Goal: Information Seeking & Learning: Learn about a topic

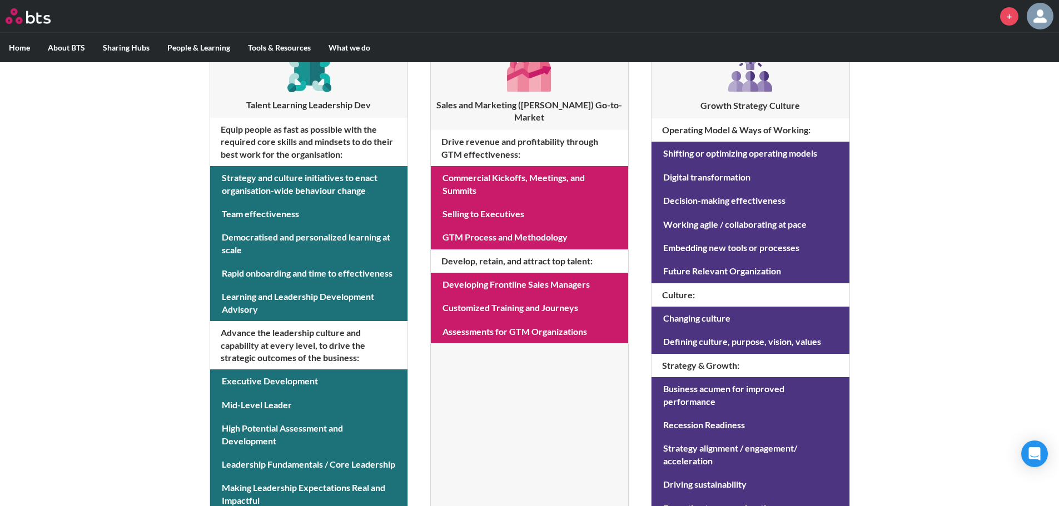
scroll to position [210, 0]
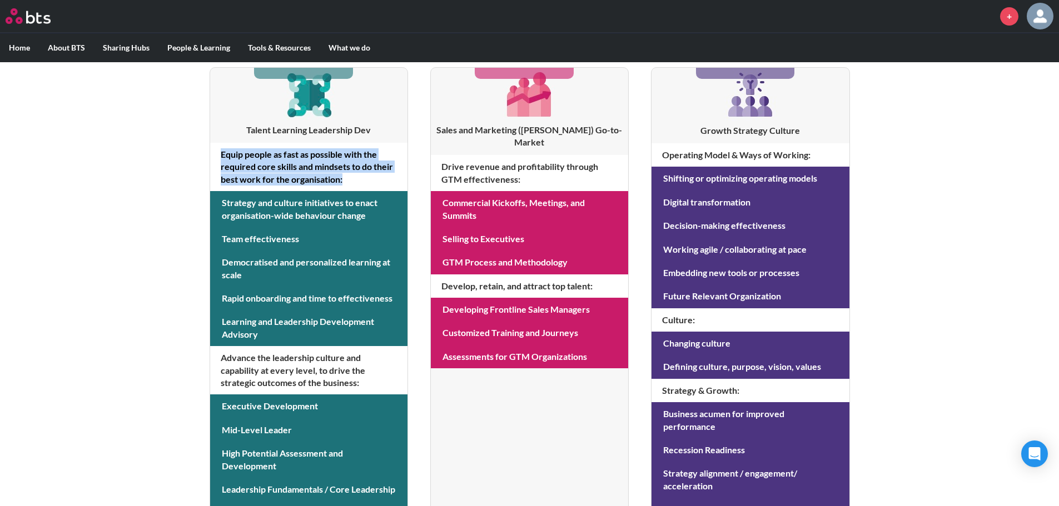
drag, startPoint x: 221, startPoint y: 153, endPoint x: 350, endPoint y: 177, distance: 131.3
click at [350, 177] on h4 "Equip people as fast as possible with the required core skills and mindsets to …" at bounding box center [308, 167] width 197 height 48
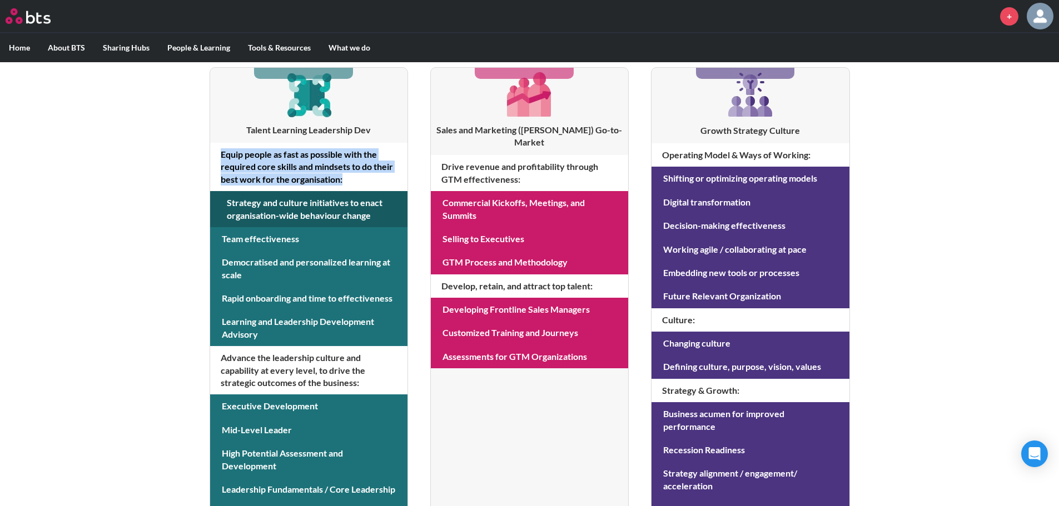
copy h4 "Equip people as fast as possible with the required core skills and mindsets to …"
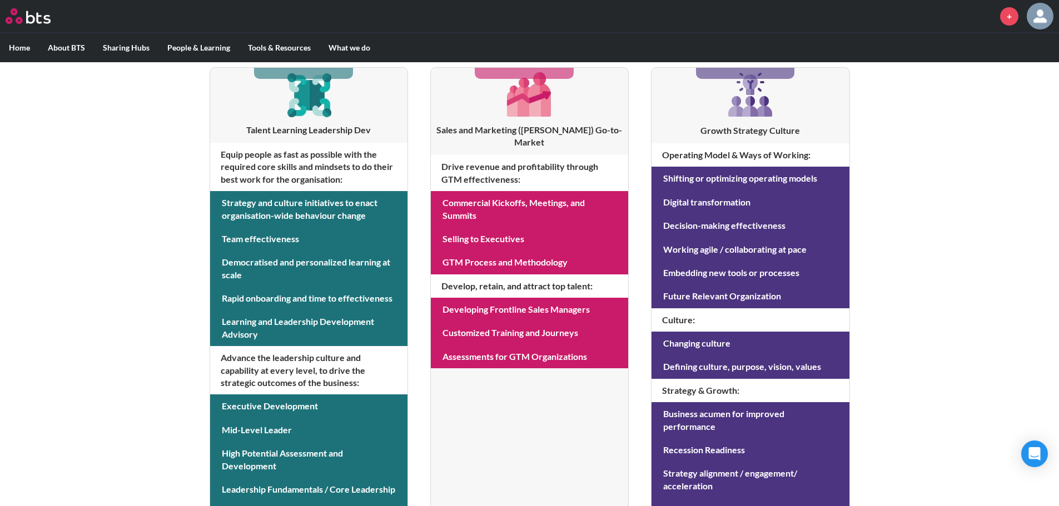
drag, startPoint x: 231, startPoint y: 363, endPoint x: 226, endPoint y: 356, distance: 8.3
click at [231, 363] on h4 "Advance the leadership culture and capability at every level, to drive the stra…" at bounding box center [308, 370] width 197 height 48
drag, startPoint x: 220, startPoint y: 357, endPoint x: 360, endPoint y: 381, distance: 142.1
click at [360, 381] on h4 "Advance the leadership culture and capability at every level, to drive the stra…" at bounding box center [308, 370] width 197 height 48
copy h4 "Advance the leadership culture and capability at every level, to drive the stra…"
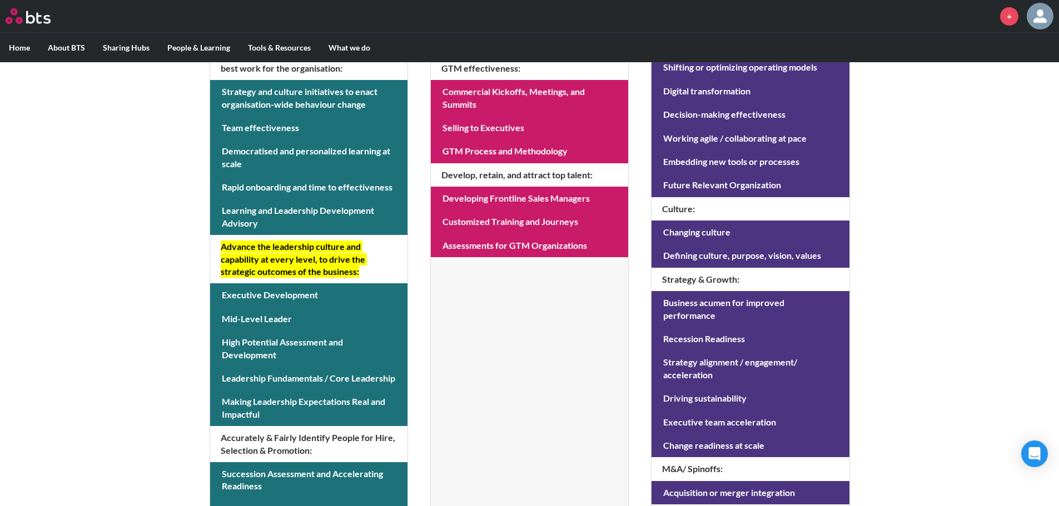
scroll to position [432, 0]
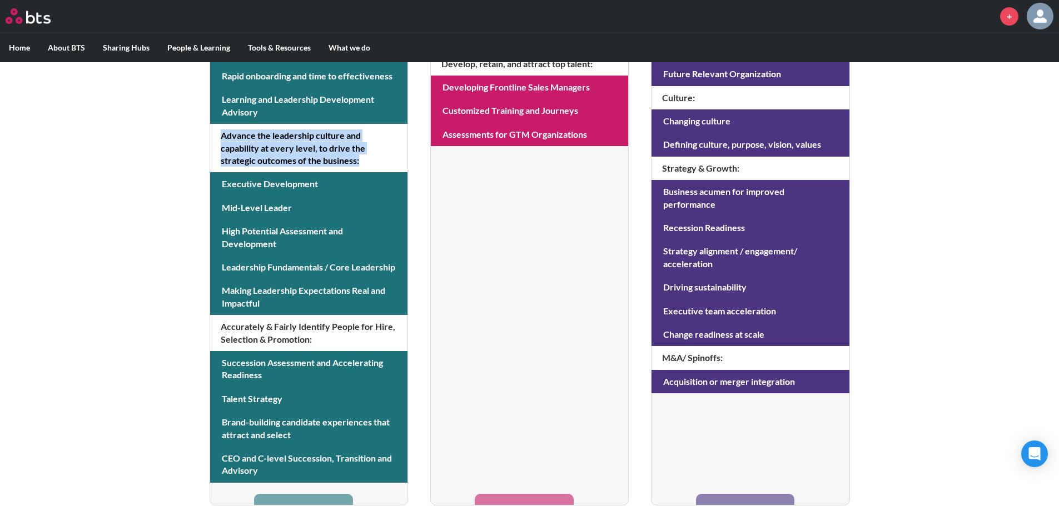
click at [150, 207] on div "MENU + Home About BTS Who we are How we work: Policies, Toolkits and Guidance I…" at bounding box center [529, 44] width 1059 height 952
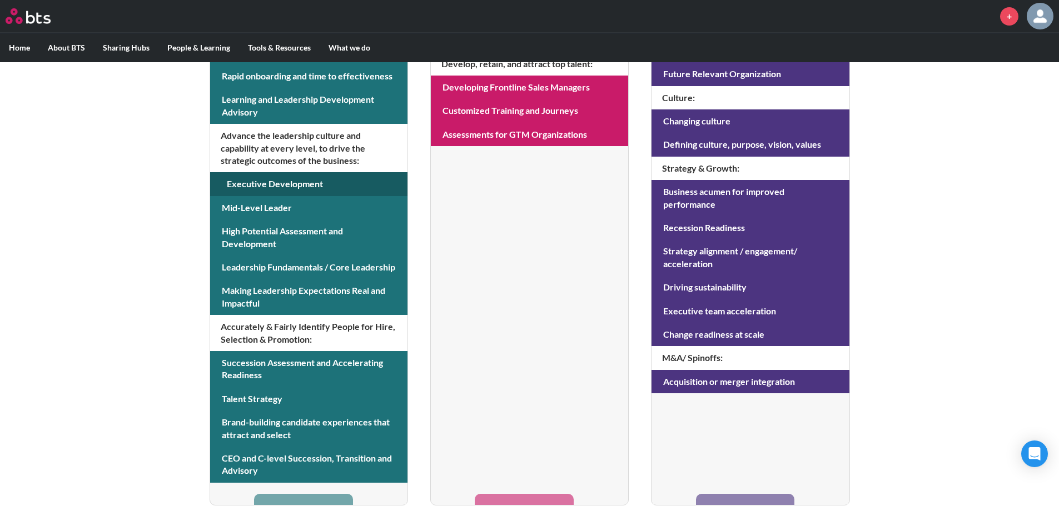
click at [302, 185] on link at bounding box center [308, 183] width 197 height 23
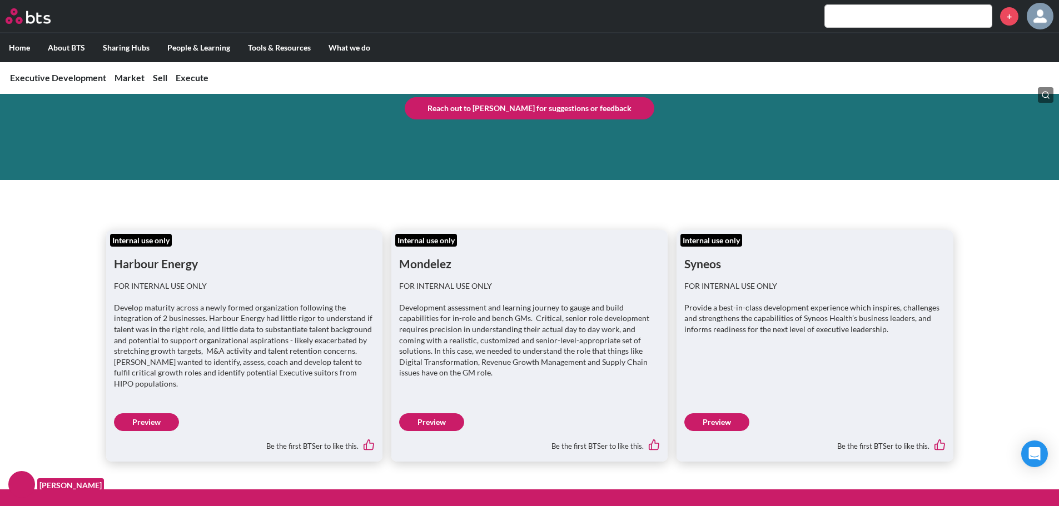
scroll to position [111, 0]
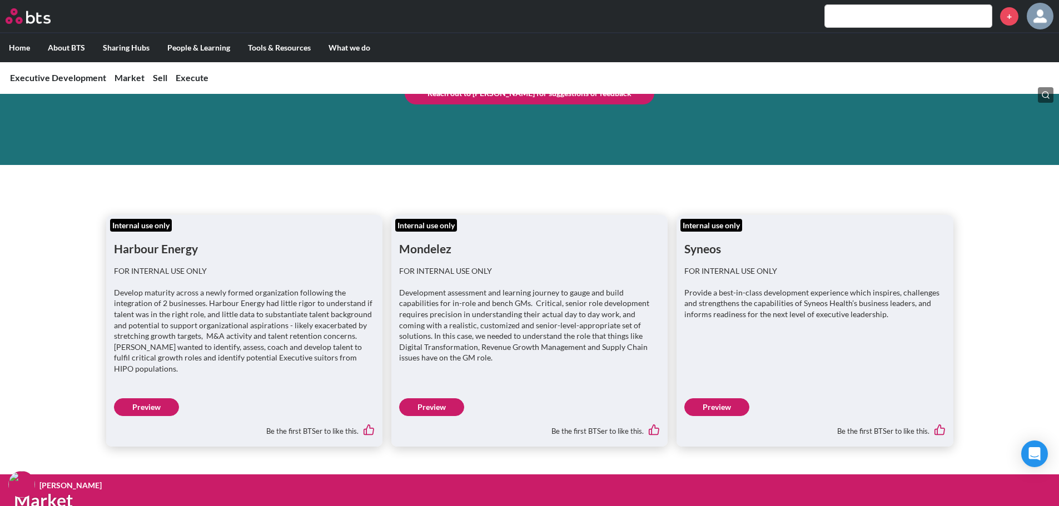
click at [161, 399] on link "Preview" at bounding box center [146, 408] width 65 height 18
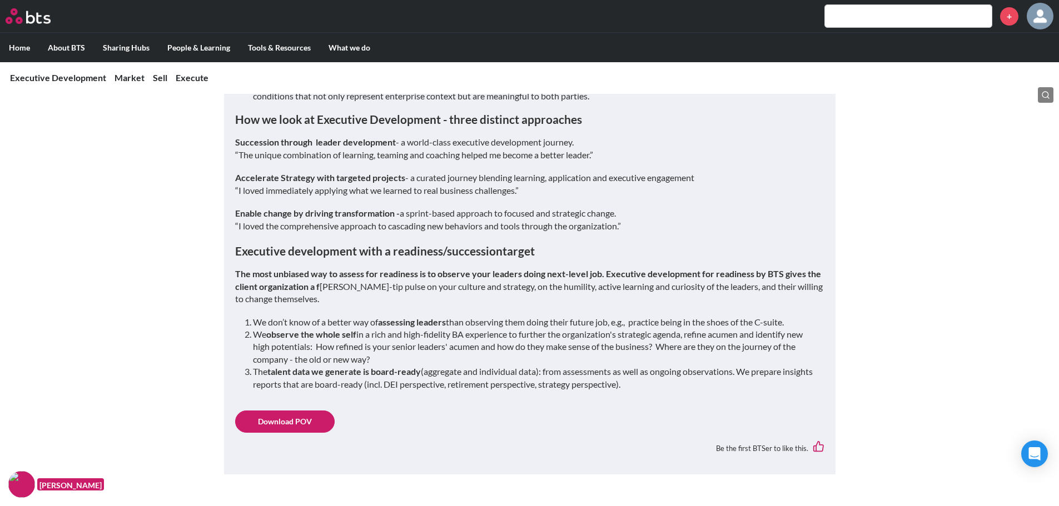
scroll to position [778, 0]
click at [277, 412] on link "Download POV" at bounding box center [284, 421] width 99 height 22
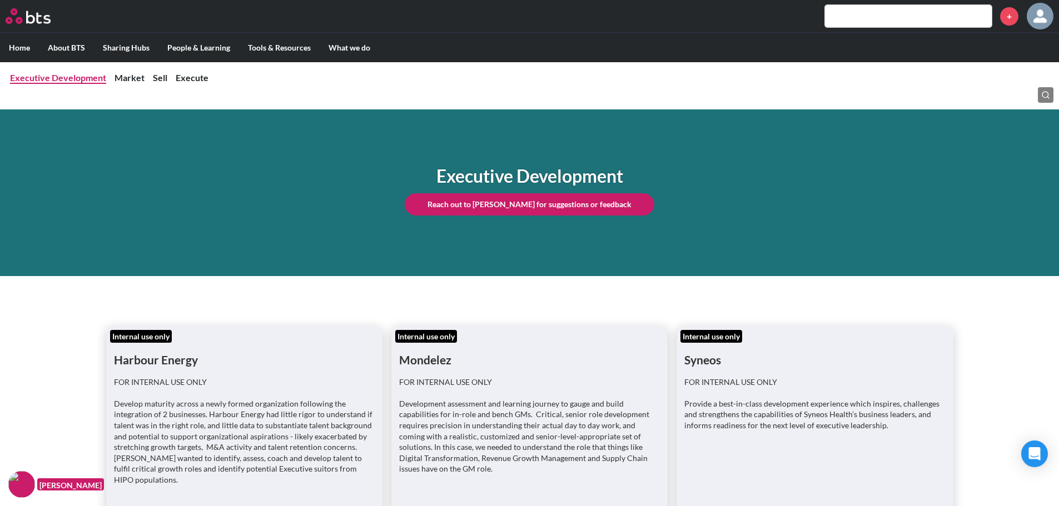
click at [52, 81] on link "Executive Development" at bounding box center [58, 77] width 96 height 11
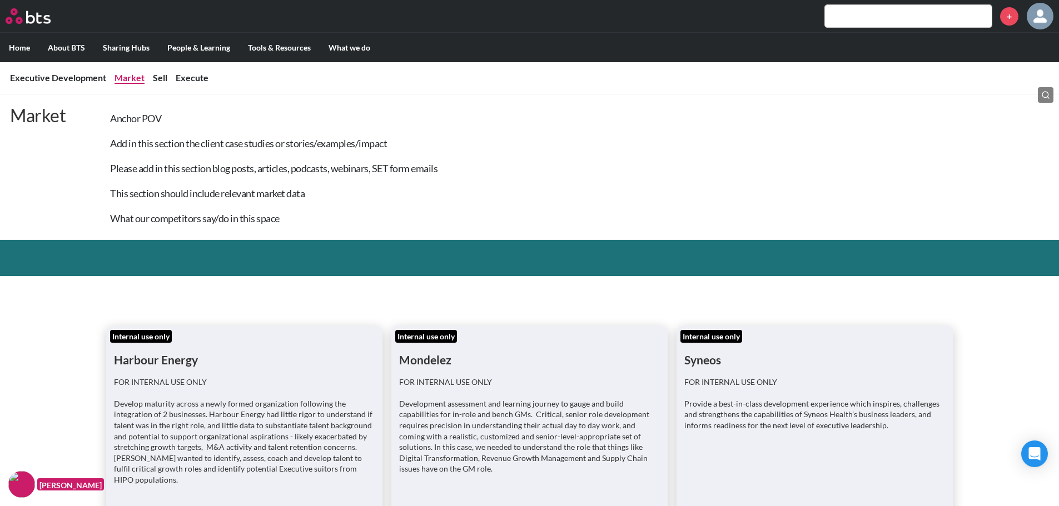
click at [130, 80] on link "Market" at bounding box center [130, 77] width 30 height 11
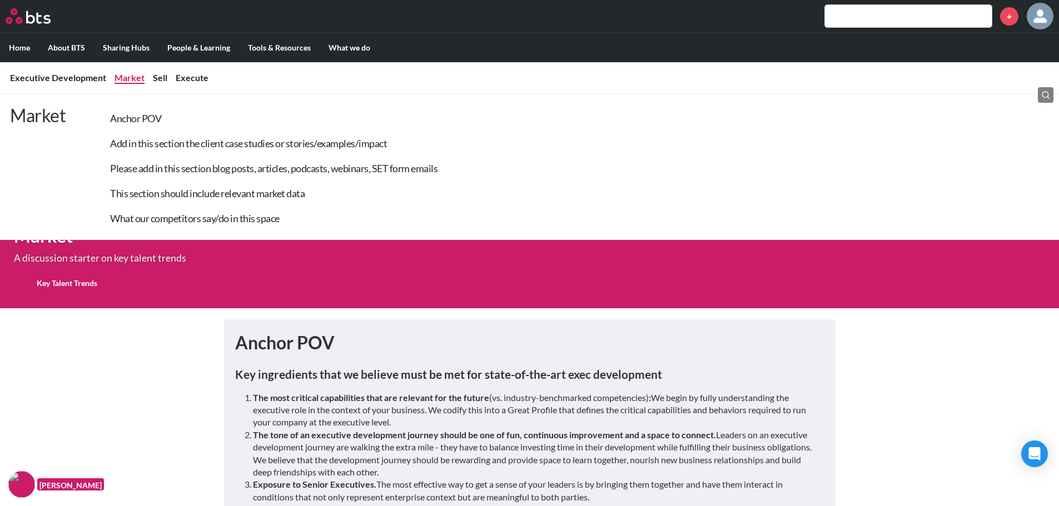
scroll to position [436, 0]
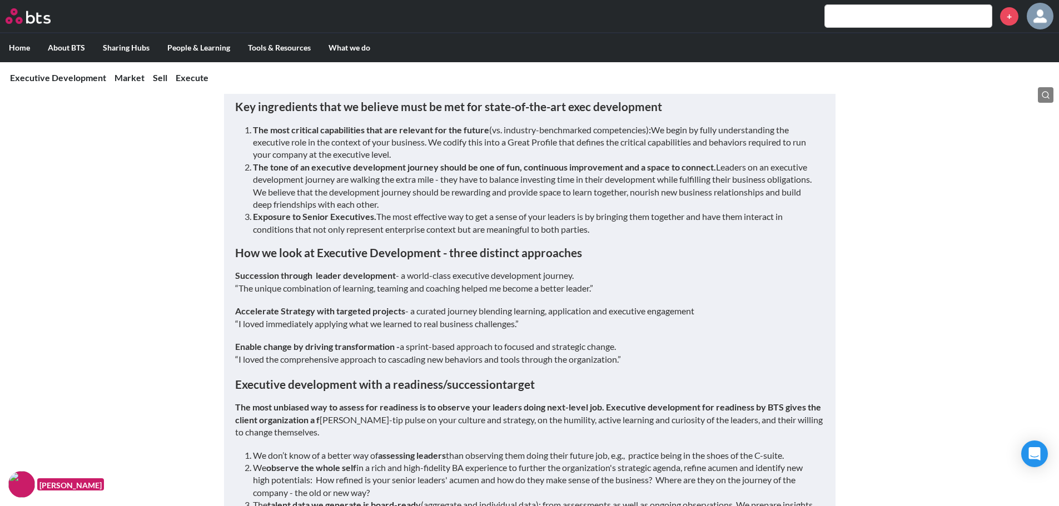
scroll to position [714, 0]
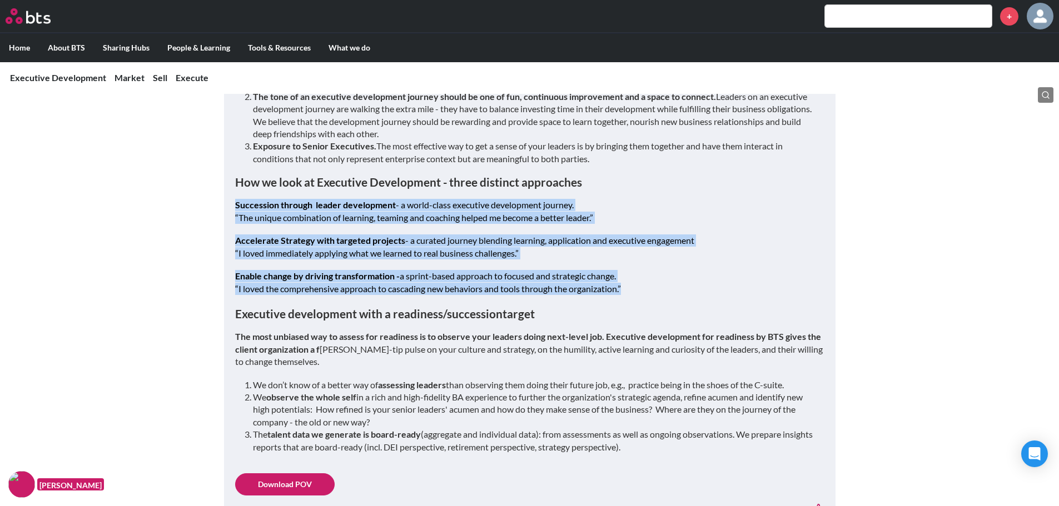
drag, startPoint x: 628, startPoint y: 276, endPoint x: 212, endPoint y: 199, distance: 422.9
copy div "Succession through leader development - a world-class executive development jou…"
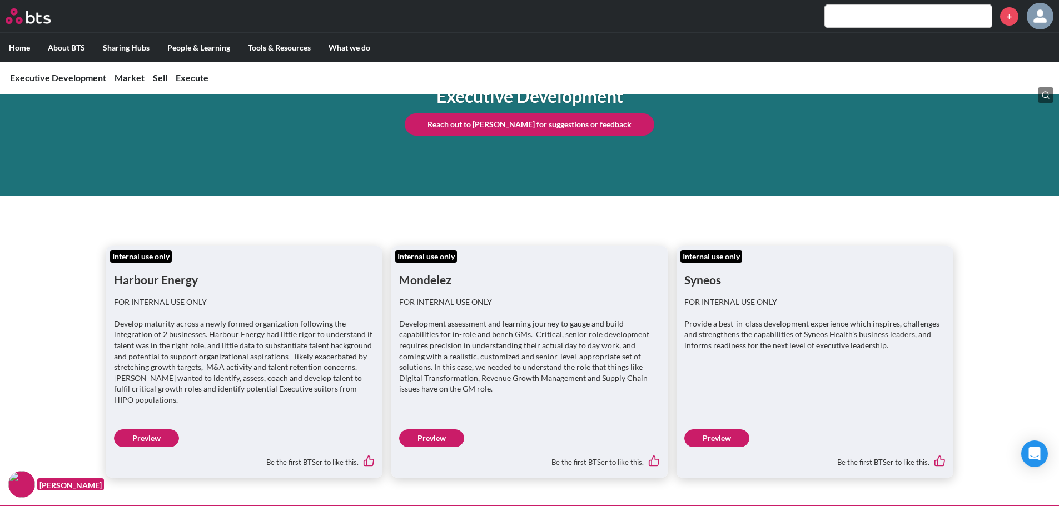
scroll to position [111, 0]
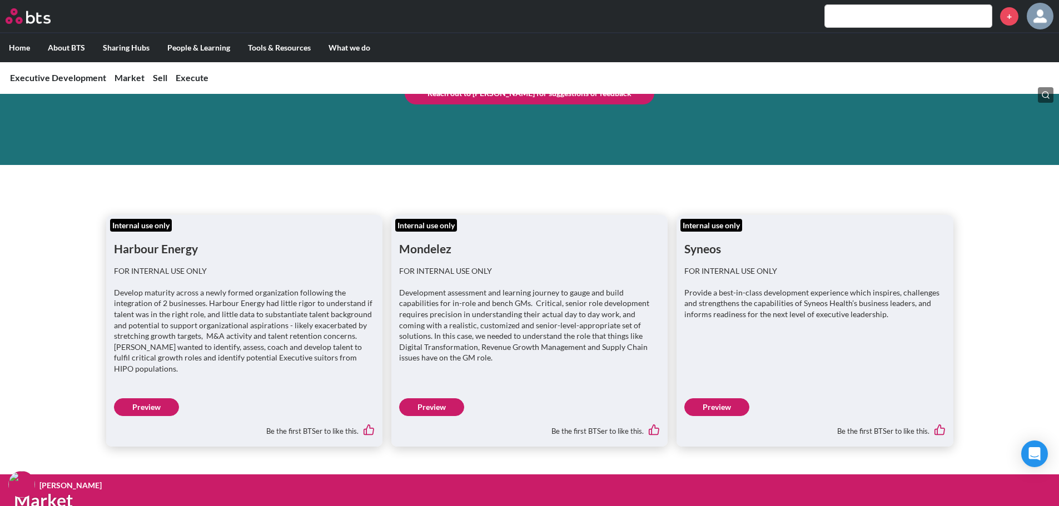
click at [446, 399] on link "Preview" at bounding box center [431, 408] width 65 height 18
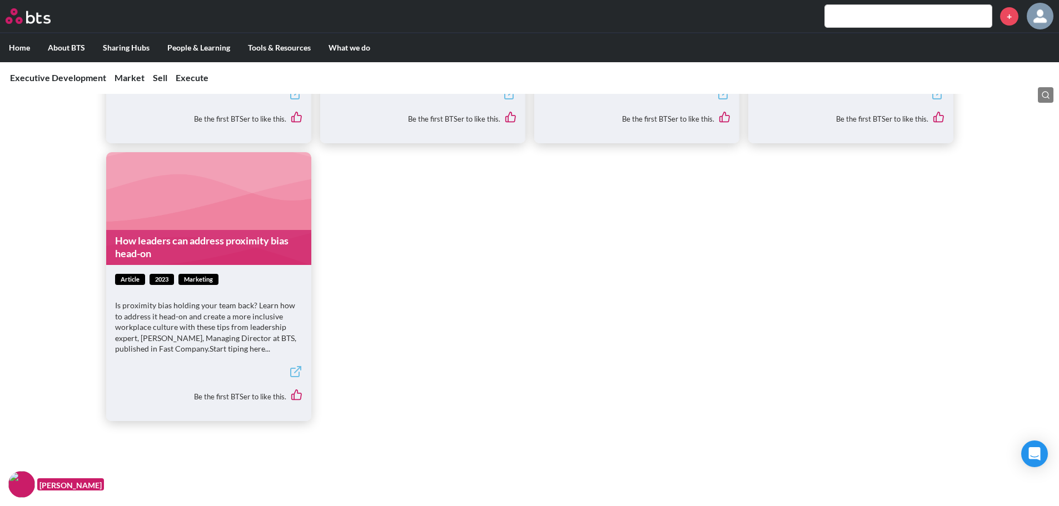
scroll to position [1779, 0]
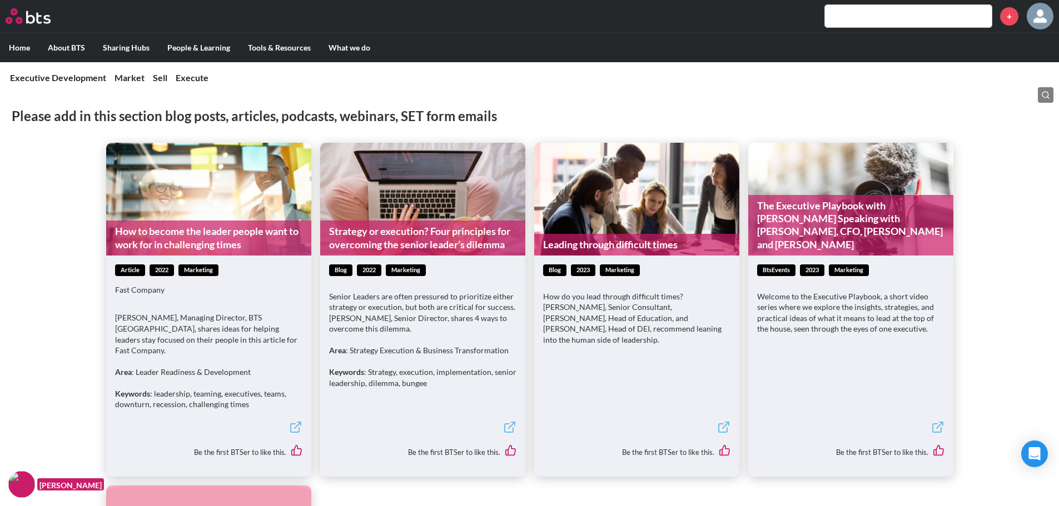
click at [187, 226] on link "How to become the leader people want to work for in challenging times" at bounding box center [208, 238] width 205 height 35
click at [407, 226] on link "Strategy or execution? Four principles for overcoming the senior leader’s dilem…" at bounding box center [422, 238] width 205 height 35
click at [624, 234] on link "Leading through difficult times" at bounding box center [636, 245] width 205 height 22
click at [834, 227] on link "The Executive Playbook with Elizabeth Freedman Speaking with Jeff Tate, CFO, Le…" at bounding box center [850, 225] width 205 height 61
